Goal: Transaction & Acquisition: Purchase product/service

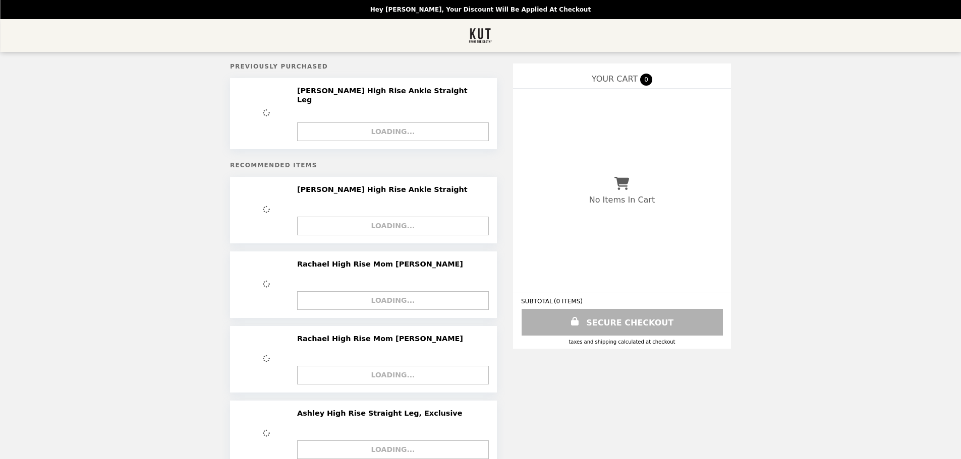
select select "**********"
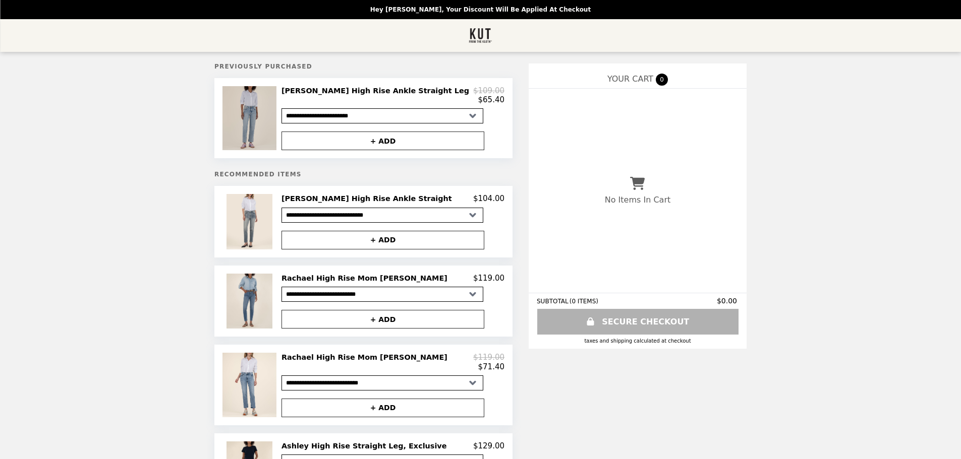
click at [278, 113] on img at bounding box center [250, 118] width 56 height 64
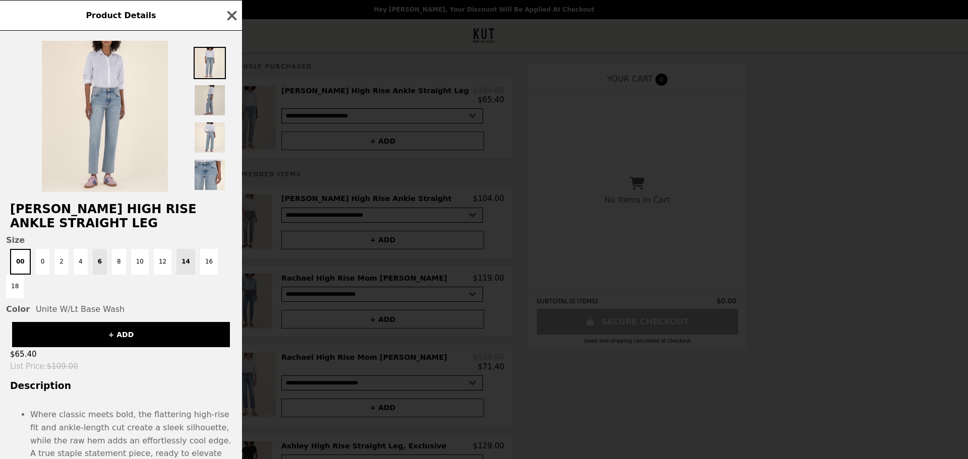
click at [211, 99] on img at bounding box center [210, 100] width 32 height 32
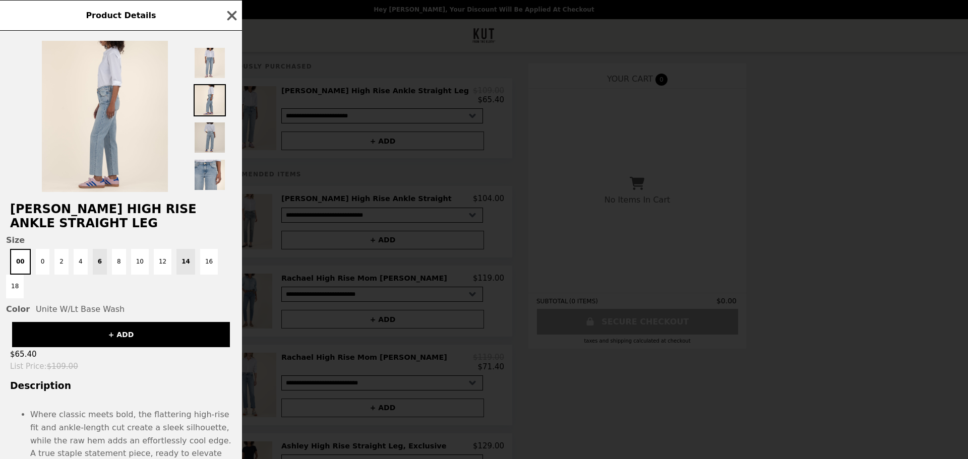
click at [215, 140] on img at bounding box center [210, 138] width 32 height 32
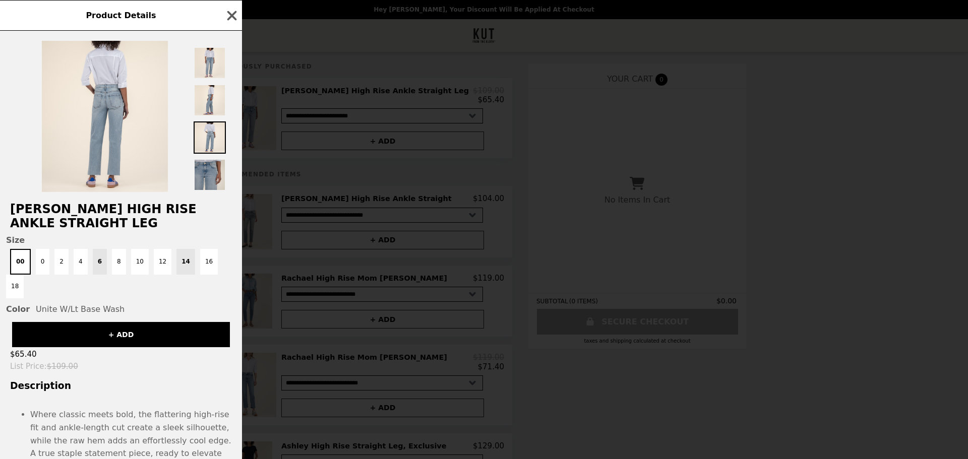
click at [210, 177] on img at bounding box center [210, 175] width 32 height 32
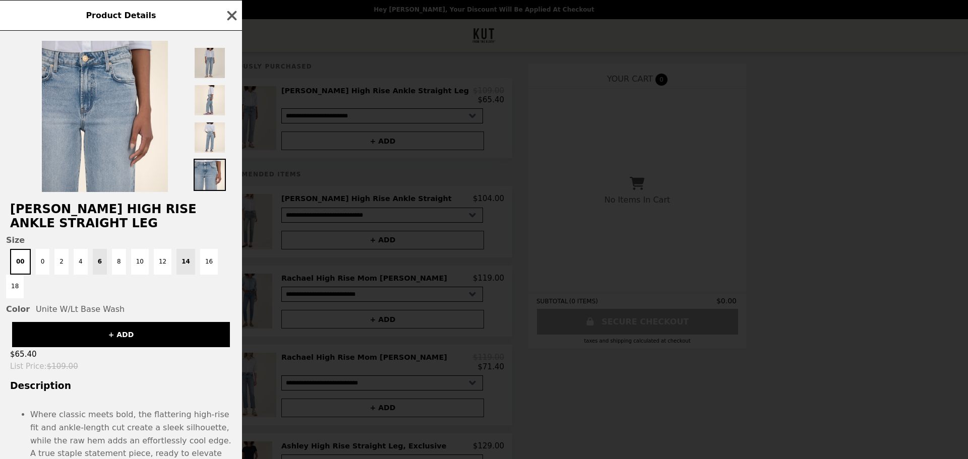
click at [209, 65] on img at bounding box center [210, 63] width 32 height 32
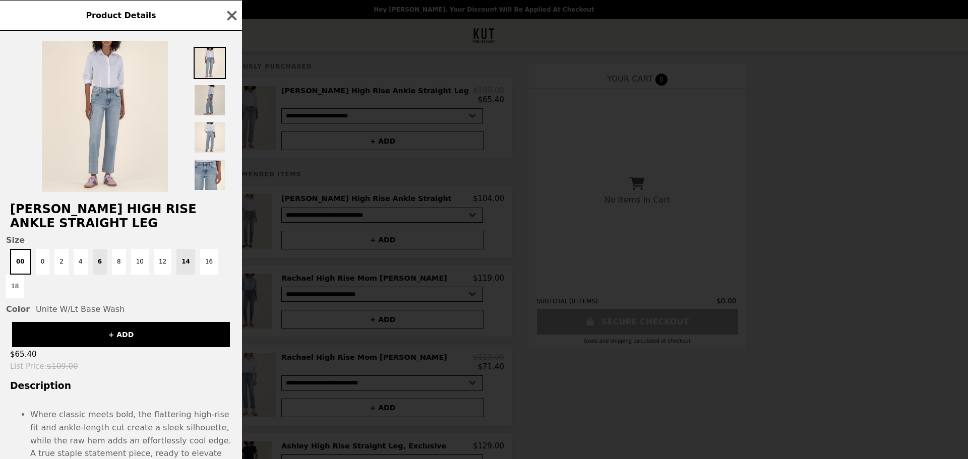
click at [209, 102] on img at bounding box center [210, 100] width 32 height 32
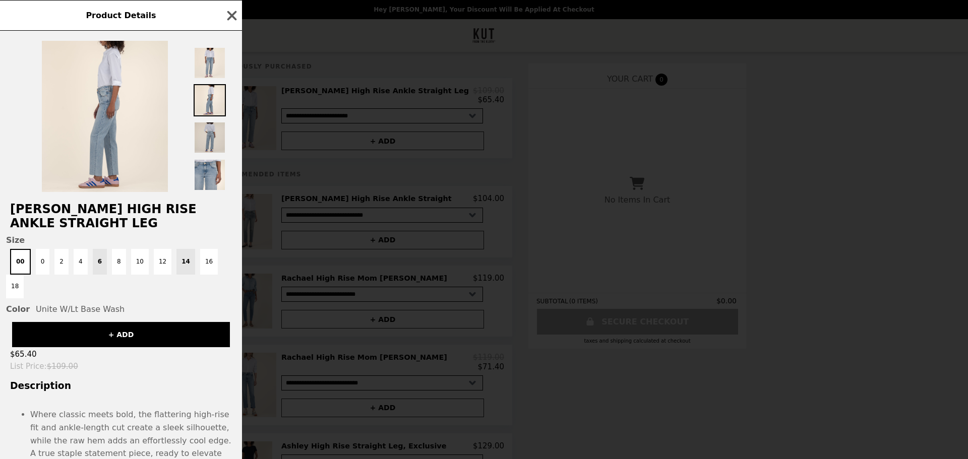
click at [213, 130] on img at bounding box center [210, 138] width 32 height 32
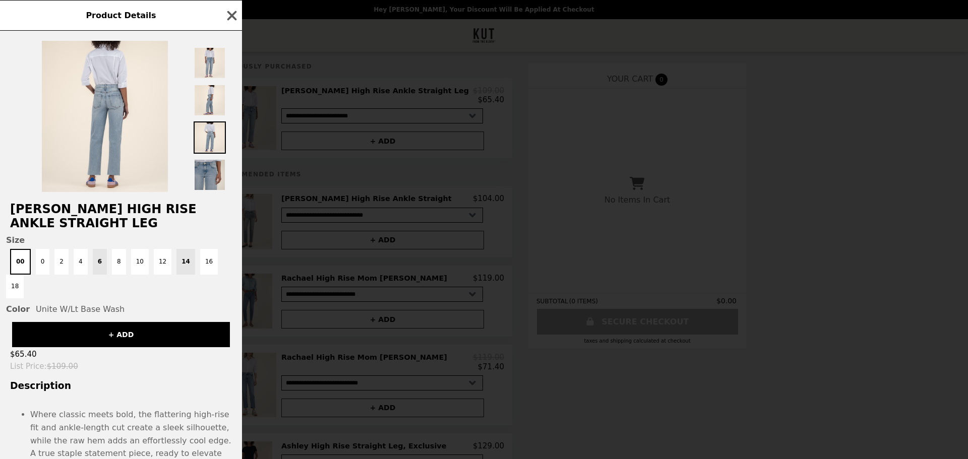
click at [216, 170] on img at bounding box center [210, 175] width 32 height 32
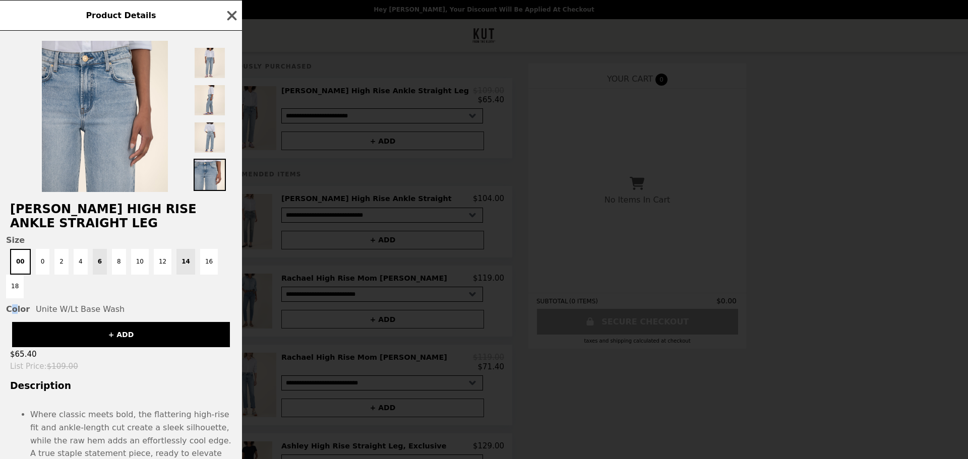
click at [26, 305] on span "Color" at bounding box center [18, 310] width 24 height 10
click at [229, 16] on icon "button" at bounding box center [231, 15] width 15 height 15
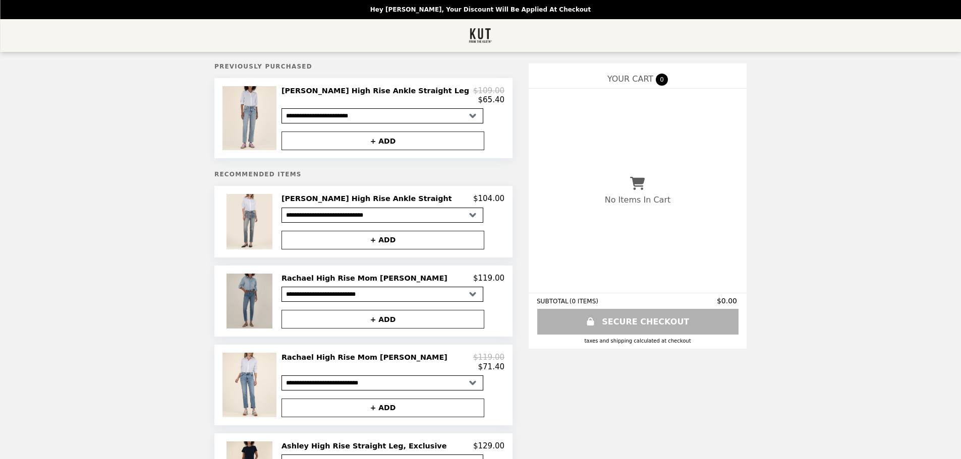
click at [275, 296] on img at bounding box center [250, 301] width 48 height 55
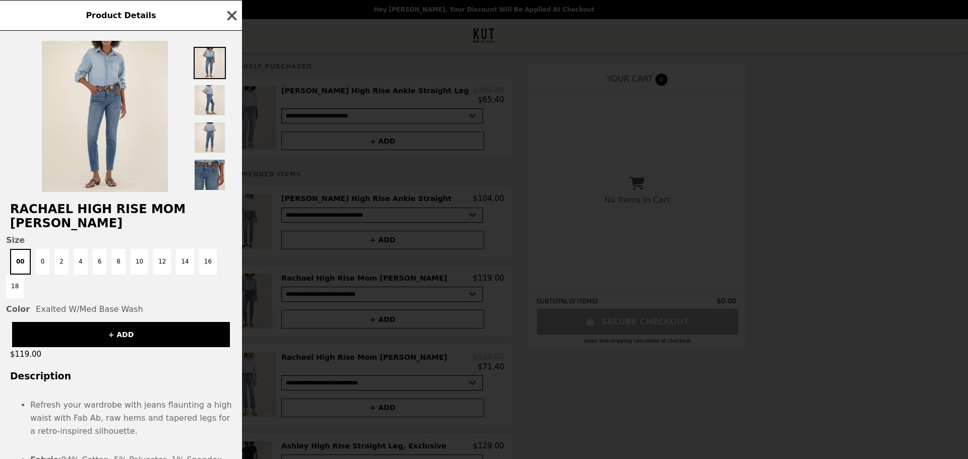
click at [234, 15] on icon "button" at bounding box center [232, 16] width 10 height 10
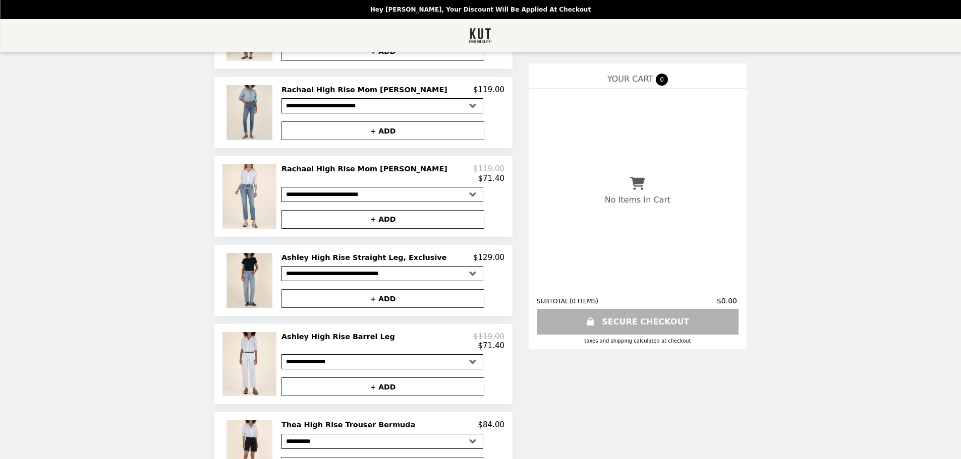
scroll to position [276, 0]
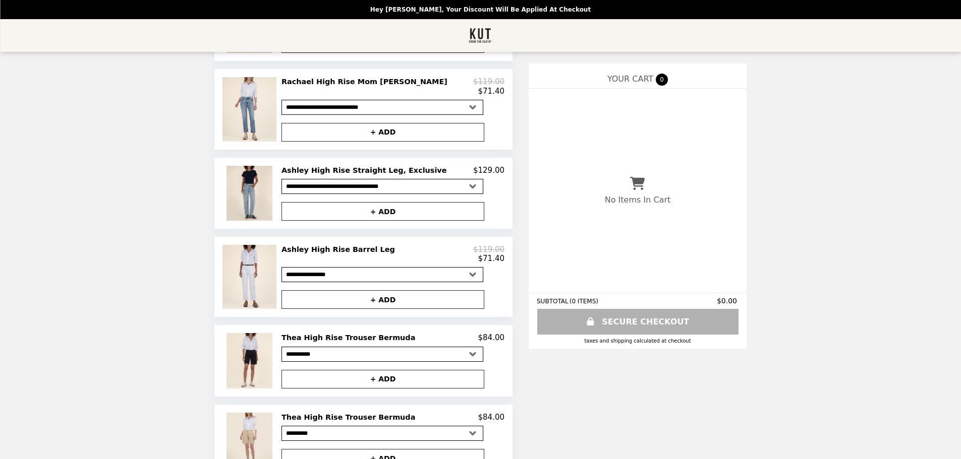
click at [364, 175] on h2 "Ashley High Rise Straight Leg, Exclusive" at bounding box center [365, 170] width 169 height 9
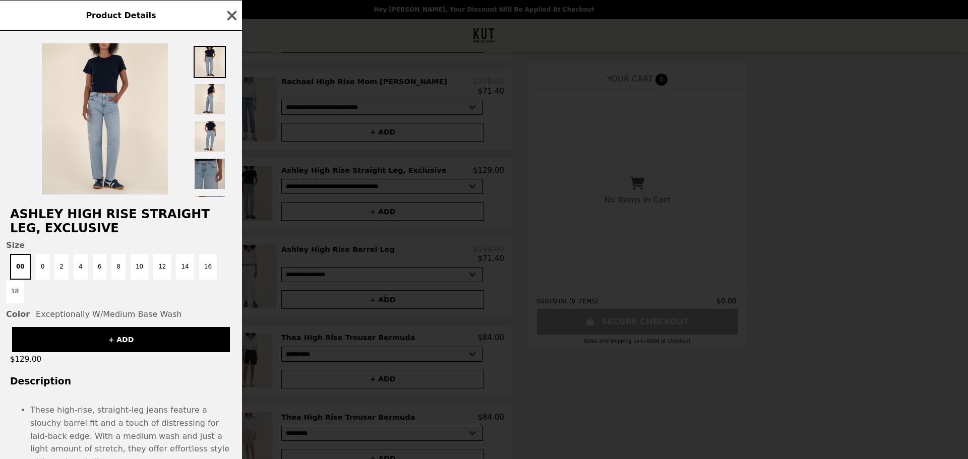
click at [204, 173] on img at bounding box center [210, 174] width 32 height 32
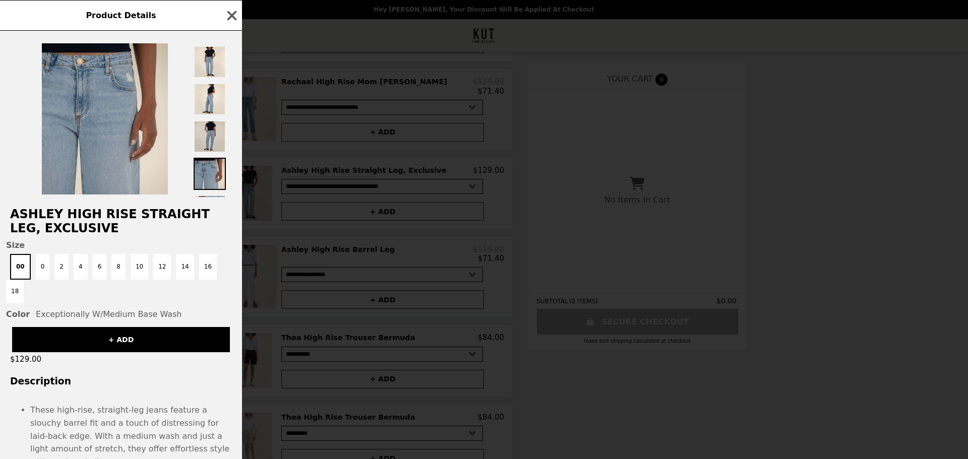
click at [209, 141] on img at bounding box center [210, 137] width 32 height 32
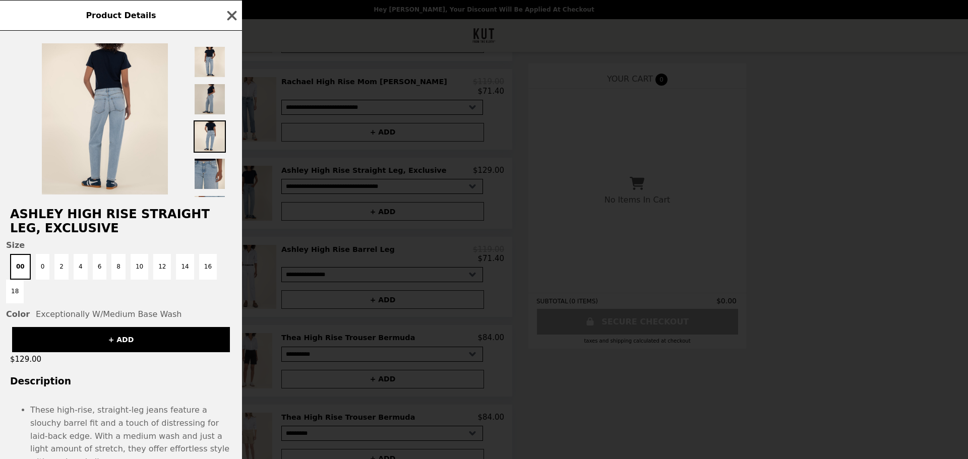
click at [201, 100] on img at bounding box center [210, 99] width 32 height 32
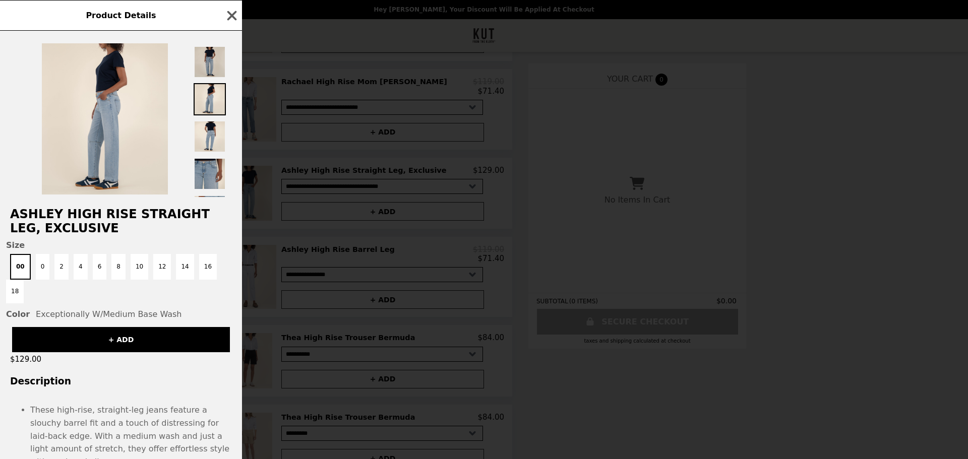
click at [202, 60] on img at bounding box center [210, 62] width 32 height 32
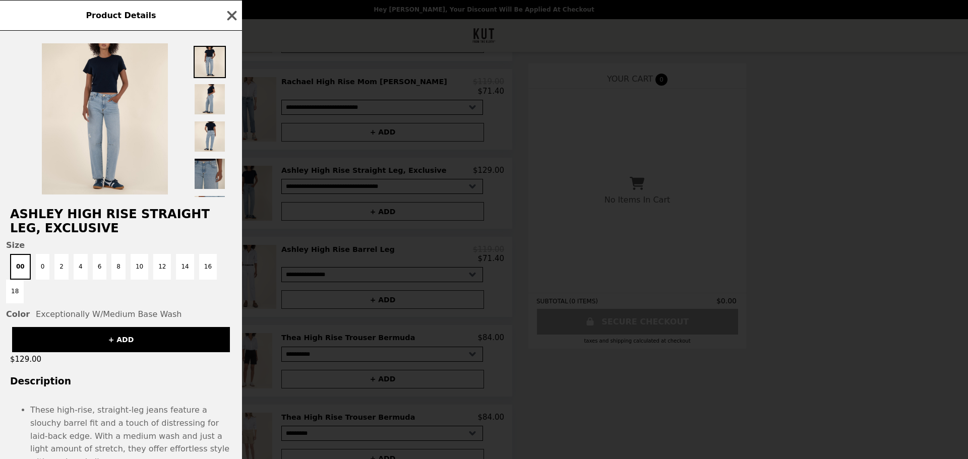
click at [206, 178] on img at bounding box center [210, 174] width 32 height 32
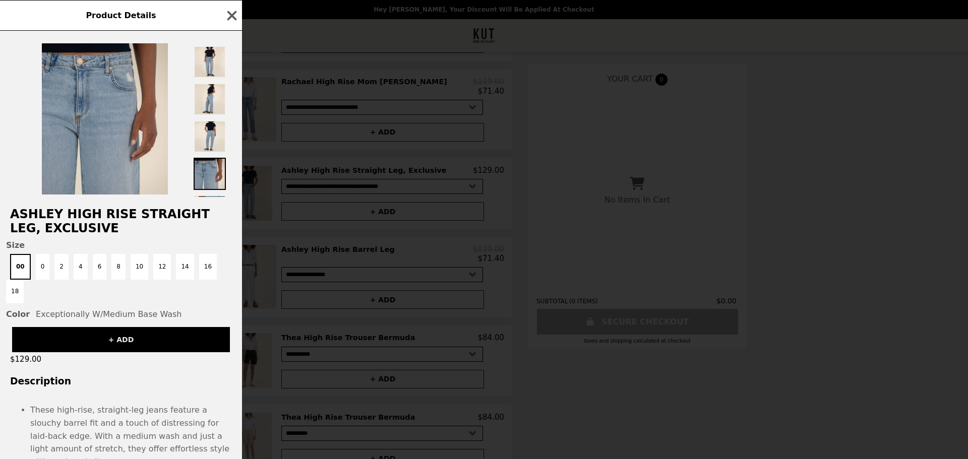
click at [118, 327] on button "+ ADD" at bounding box center [121, 339] width 218 height 25
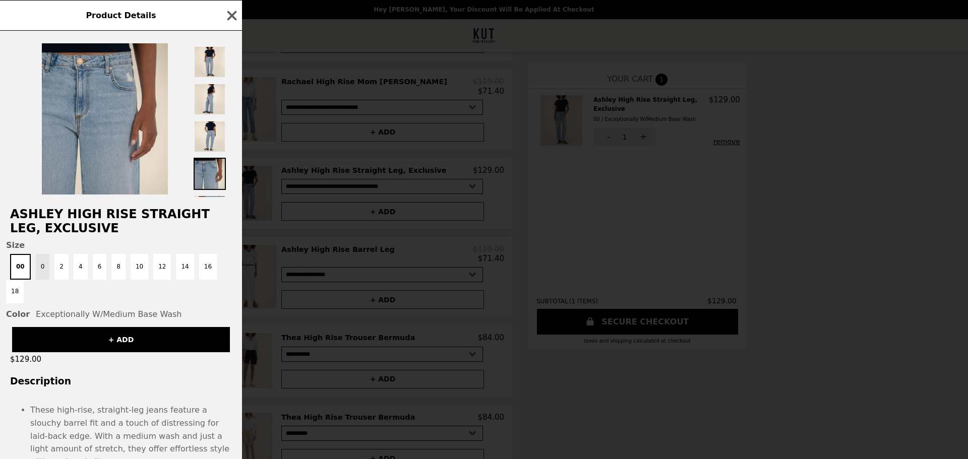
click at [42, 274] on button "0" at bounding box center [43, 267] width 14 height 26
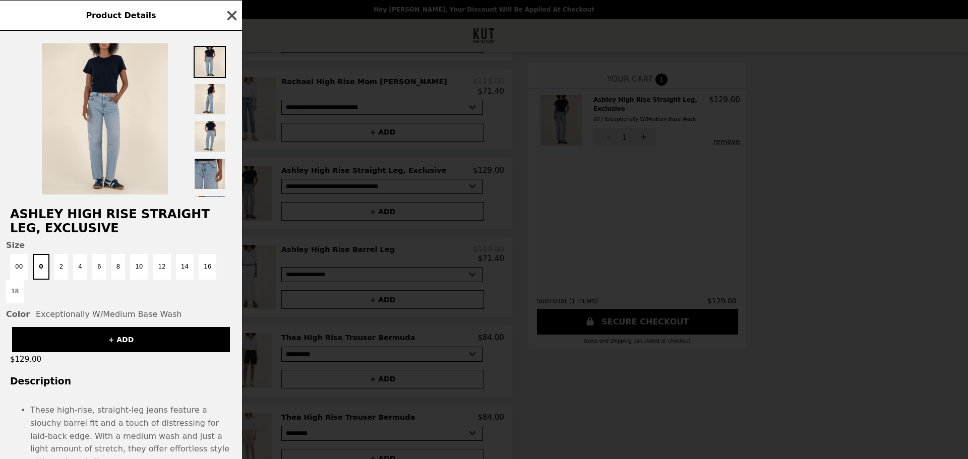
click at [231, 19] on icon "button" at bounding box center [231, 15] width 15 height 15
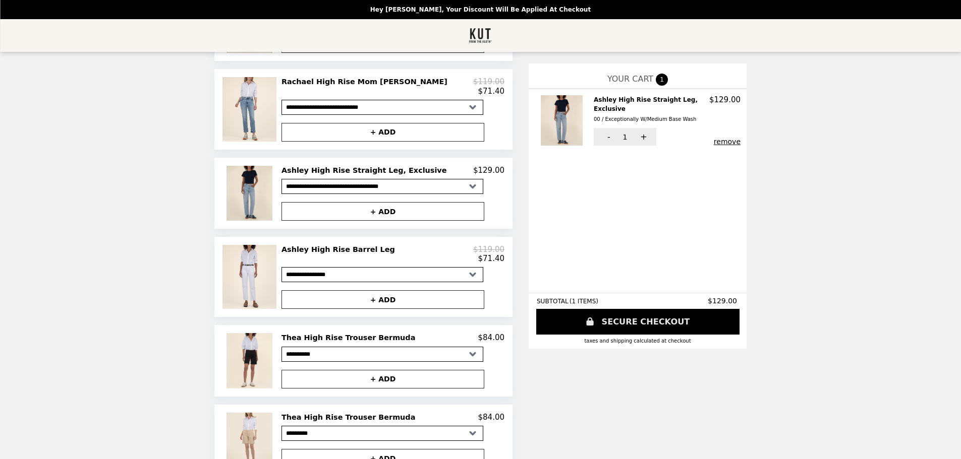
click at [605, 326] on link "SECURE CHECKOUT" at bounding box center [637, 322] width 203 height 26
